Goal: Transaction & Acquisition: Purchase product/service

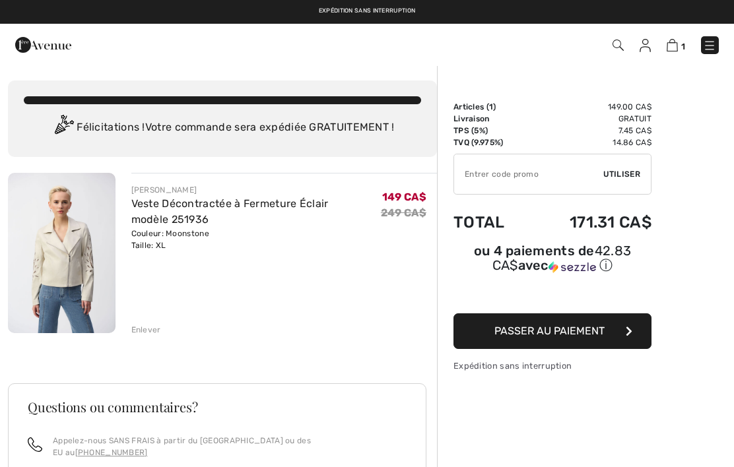
click at [646, 48] on img at bounding box center [644, 45] width 11 height 13
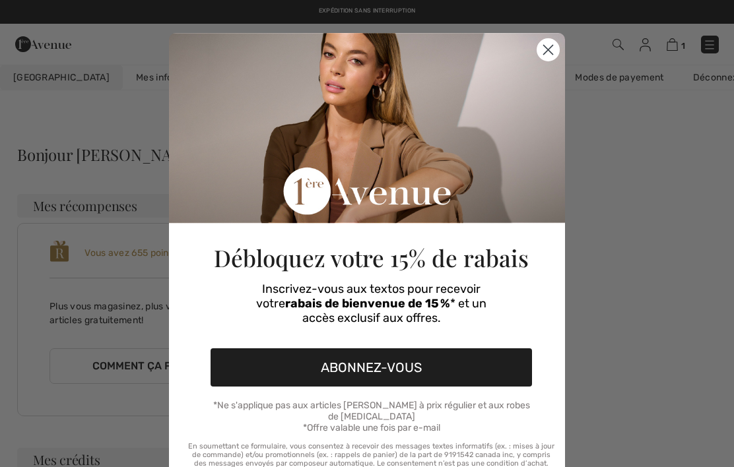
checkbox input "true"
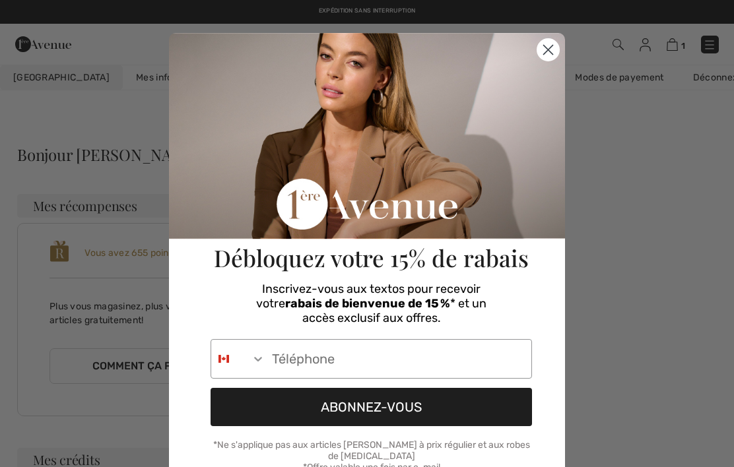
click at [548, 58] on circle "Close dialog" at bounding box center [548, 50] width 22 height 22
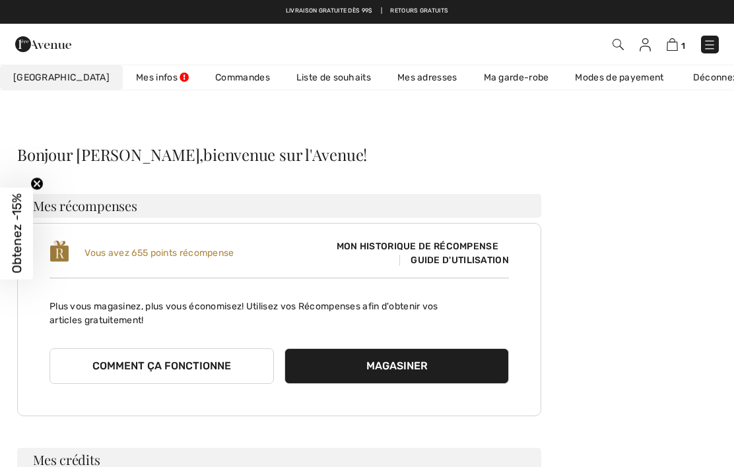
click at [306, 83] on link "Liste de souhaits" at bounding box center [333, 77] width 101 height 24
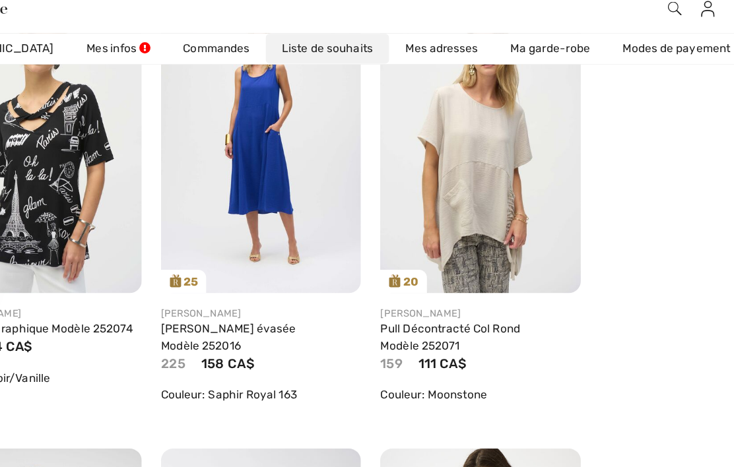
scroll to position [1372, 0]
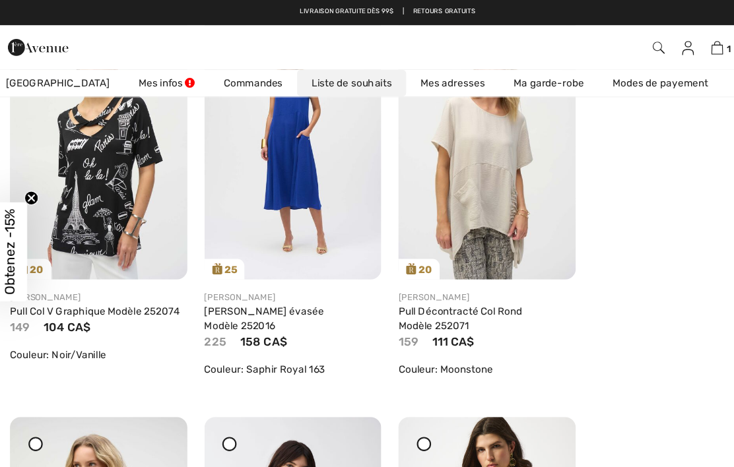
click at [476, 185] on img at bounding box center [459, 137] width 164 height 246
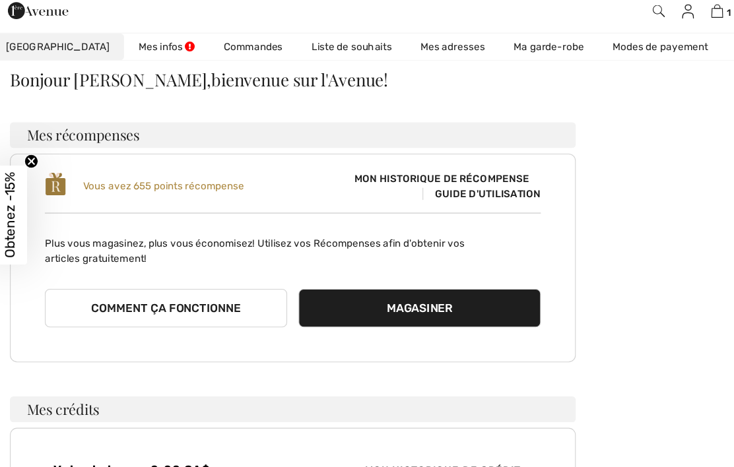
click at [301, 65] on link "Liste de souhaits" at bounding box center [333, 77] width 101 height 24
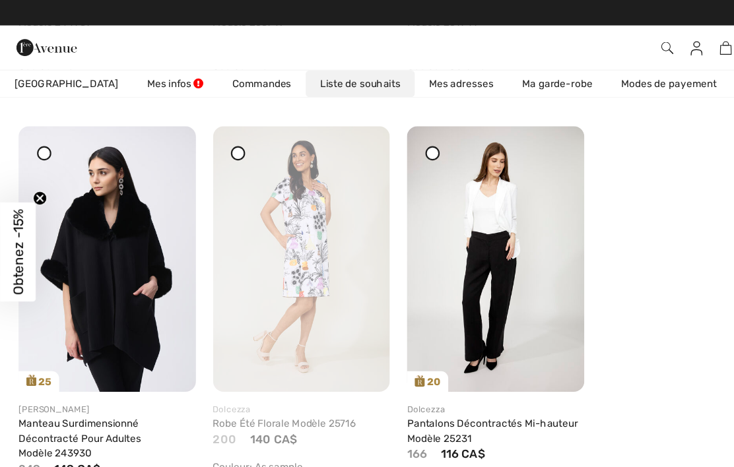
scroll to position [2788, 0]
click at [341, 134] on div at bounding box center [335, 126] width 18 height 18
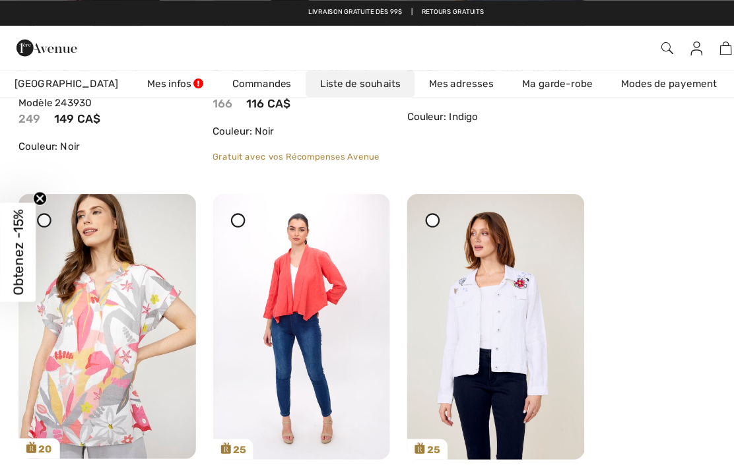
scroll to position [3111, 0]
